Goal: Task Accomplishment & Management: Manage account settings

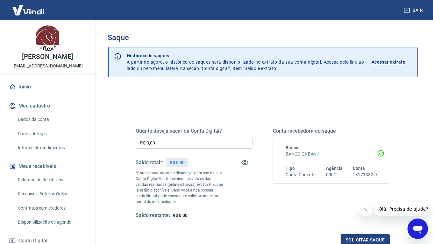
click at [215, 147] on input "R$ 0,00" at bounding box center [194, 143] width 117 height 12
click at [181, 140] on input "R$ 0,00" at bounding box center [194, 143] width 117 height 12
type input "R$ 120,33"
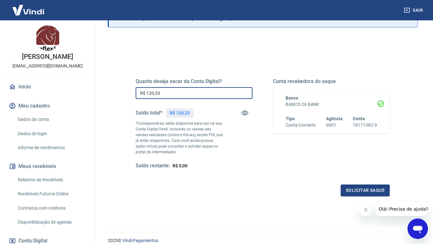
scroll to position [52, 0]
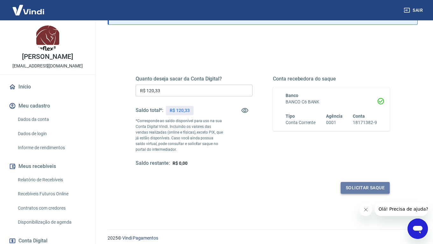
click at [353, 189] on button "Solicitar saque" at bounding box center [365, 188] width 49 height 12
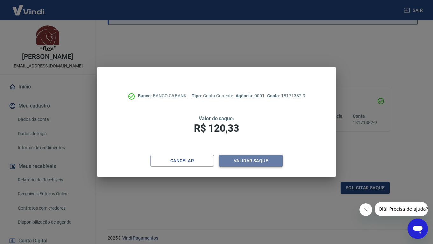
click at [258, 164] on button "Validar saque" at bounding box center [251, 161] width 64 height 12
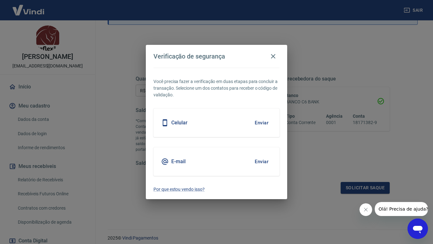
click at [261, 124] on button "Enviar" at bounding box center [261, 122] width 21 height 13
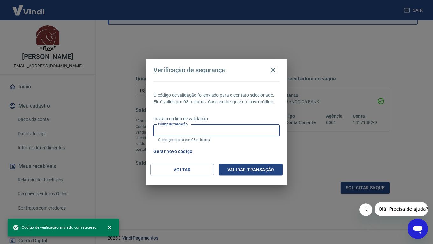
click at [218, 130] on input "Código de validação" at bounding box center [216, 131] width 126 height 12
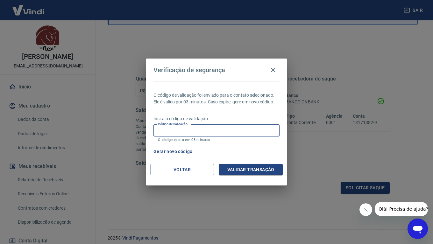
click at [230, 132] on input "Código de validação" at bounding box center [216, 131] width 126 height 12
type input "230933"
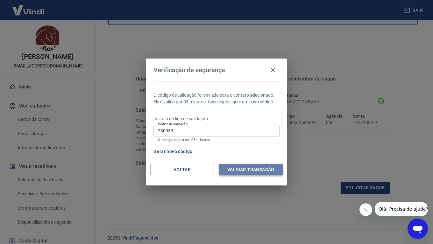
click at [247, 171] on button "Validar transação" at bounding box center [251, 170] width 64 height 12
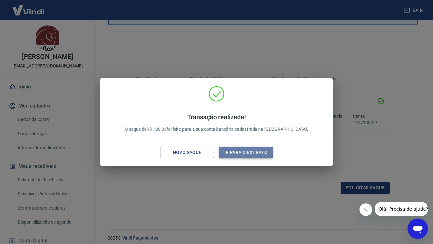
click at [253, 151] on button "Ir para o extrato" at bounding box center [246, 153] width 54 height 12
